Goal: Find contact information

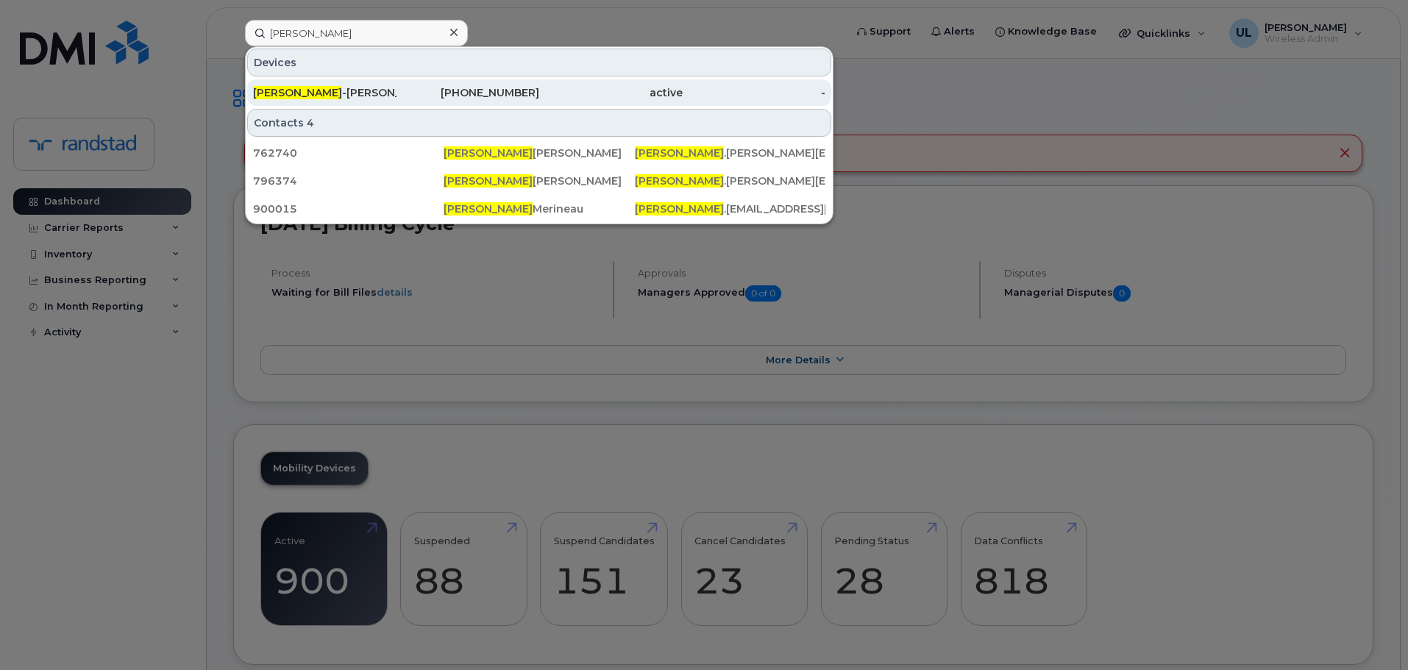
type input "[PERSON_NAME]"
click at [603, 88] on div "active" at bounding box center [610, 92] width 143 height 15
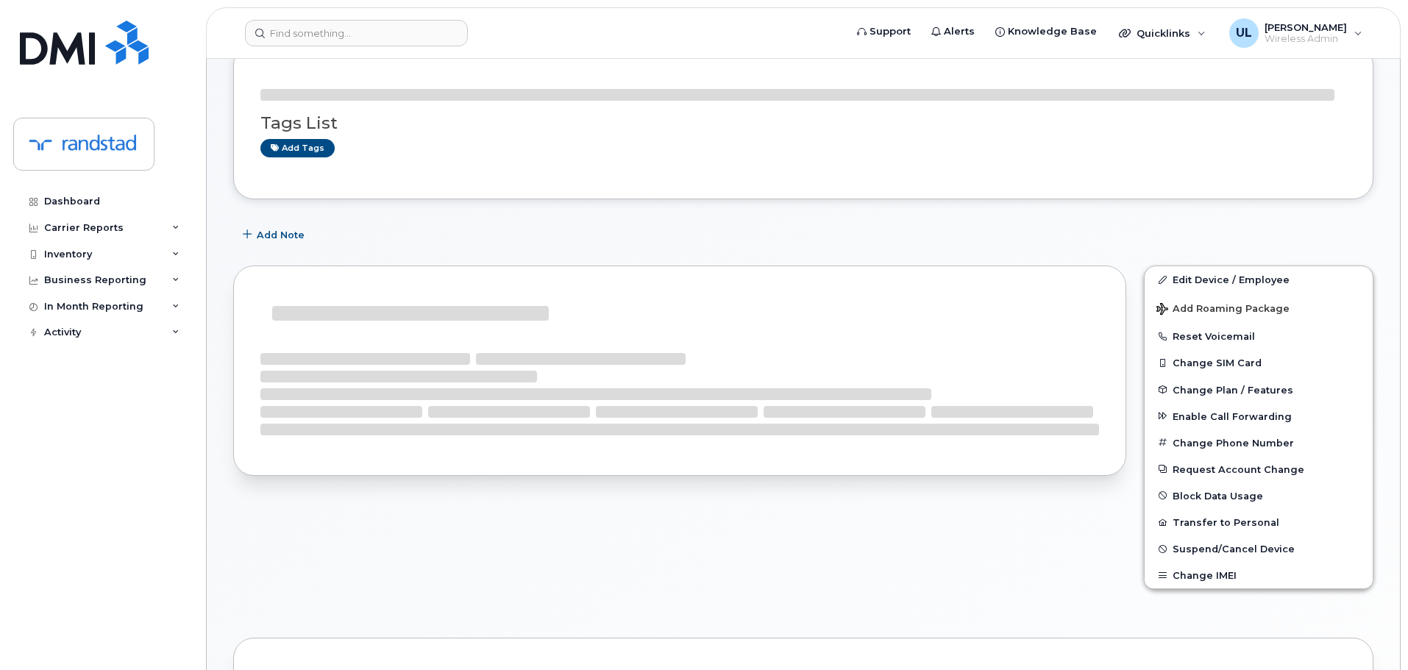
scroll to position [147, 0]
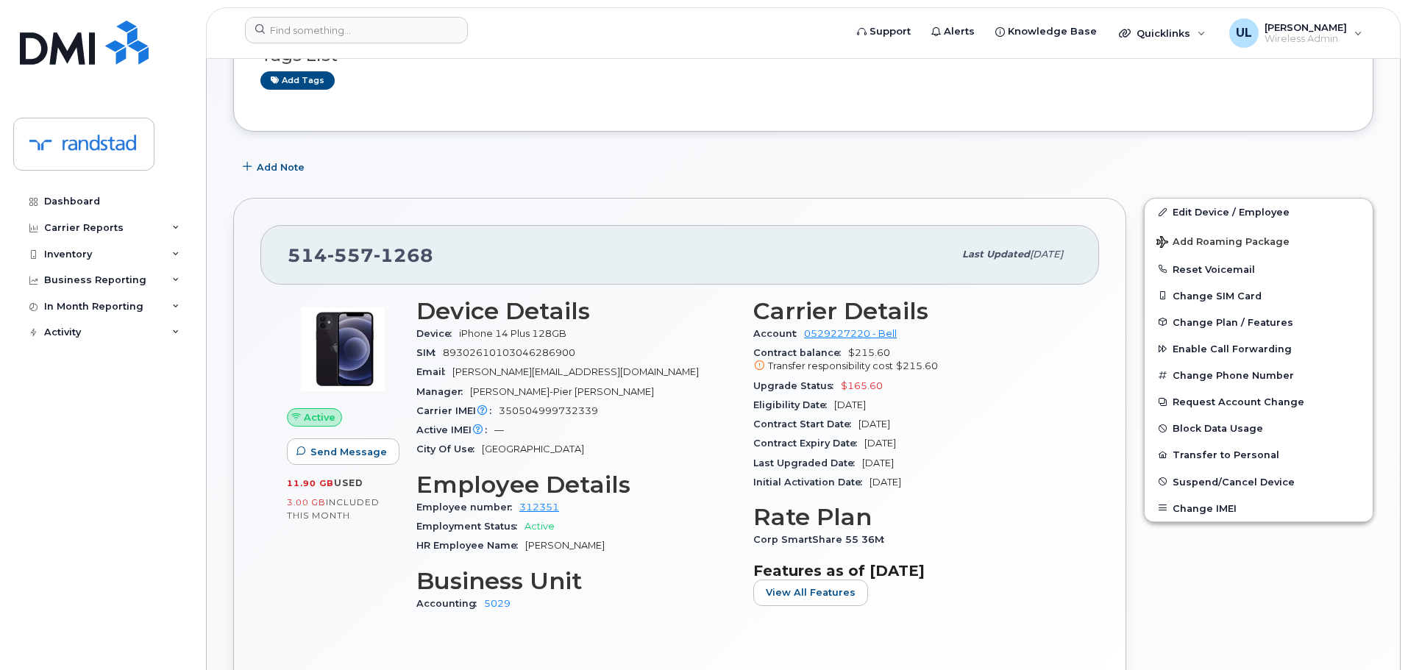
click at [382, 257] on span "1268" at bounding box center [404, 255] width 60 height 22
click at [381, 257] on span "1268" at bounding box center [404, 255] width 60 height 22
copy span "[PHONE_NUMBER]"
